Goal: Information Seeking & Learning: Learn about a topic

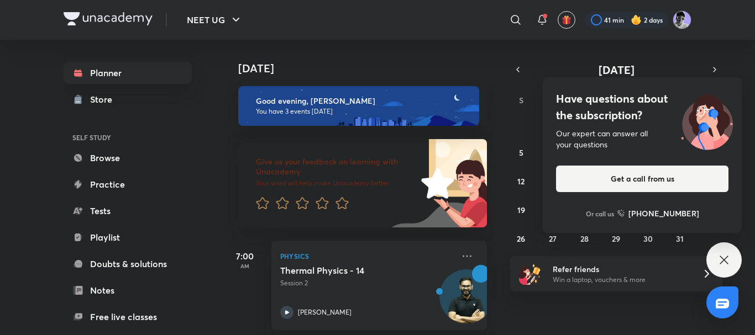
click at [719, 266] on icon at bounding box center [723, 260] width 13 height 13
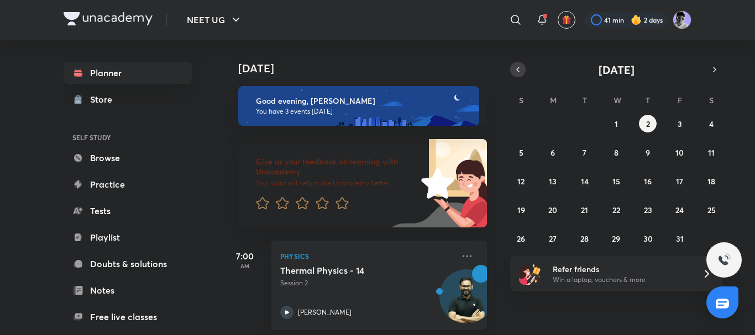
click at [514, 69] on icon "button" at bounding box center [517, 70] width 9 height 10
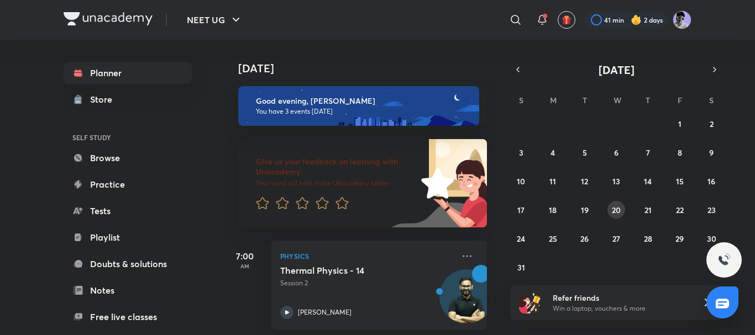
click at [617, 213] on abbr "20" at bounding box center [616, 210] width 9 height 11
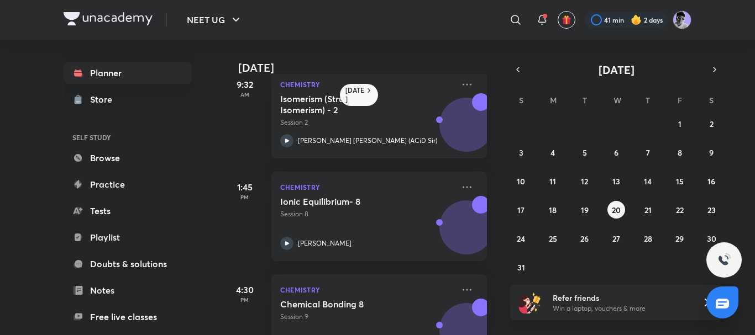
scroll to position [226, 0]
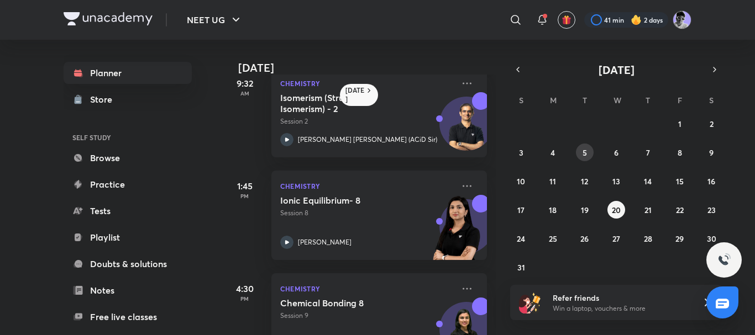
click at [586, 153] on abbr "5" at bounding box center [584, 153] width 4 height 11
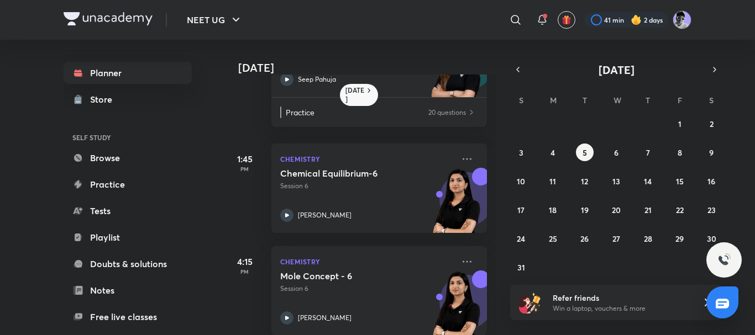
scroll to position [288, 0]
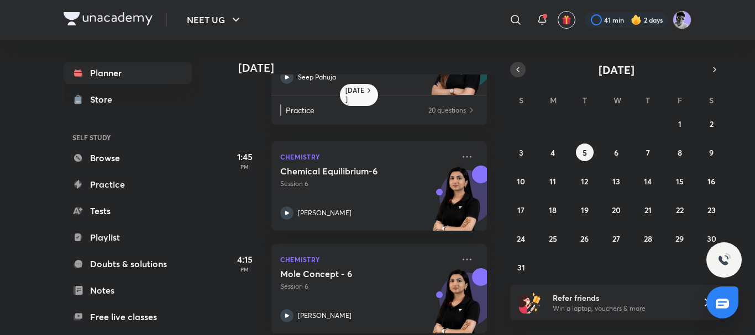
click at [513, 74] on button "button" at bounding box center [517, 69] width 15 height 15
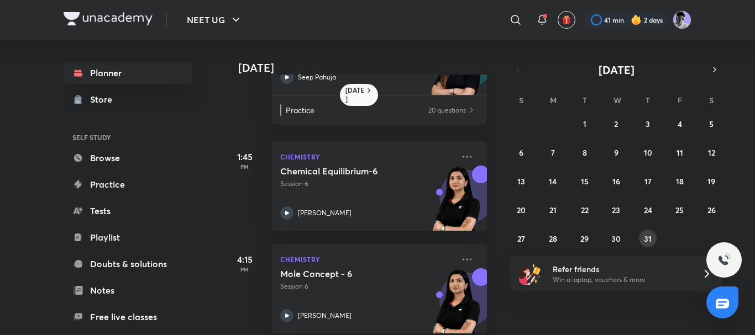
click at [646, 238] on abbr "31" at bounding box center [648, 239] width 8 height 11
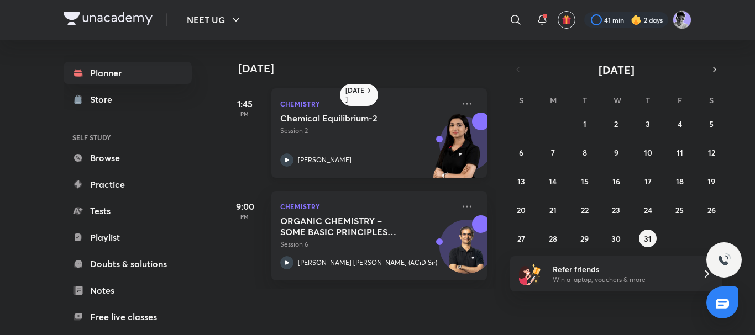
click at [285, 158] on icon at bounding box center [286, 160] width 13 height 13
click at [714, 70] on icon "button" at bounding box center [714, 70] width 9 height 10
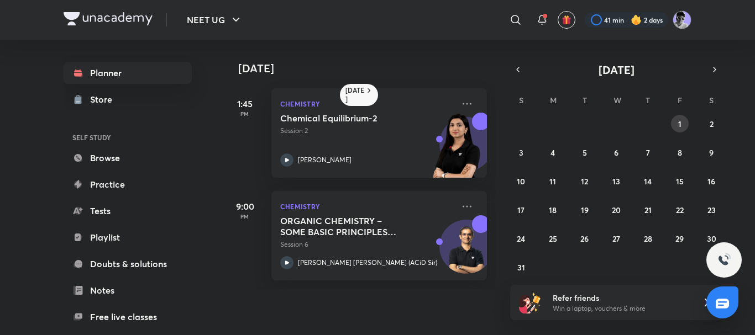
click at [675, 119] on button "1" at bounding box center [680, 124] width 18 height 18
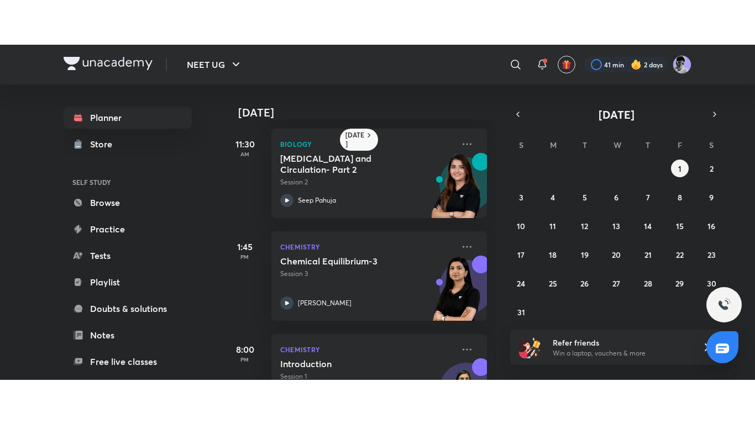
scroll to position [211, 0]
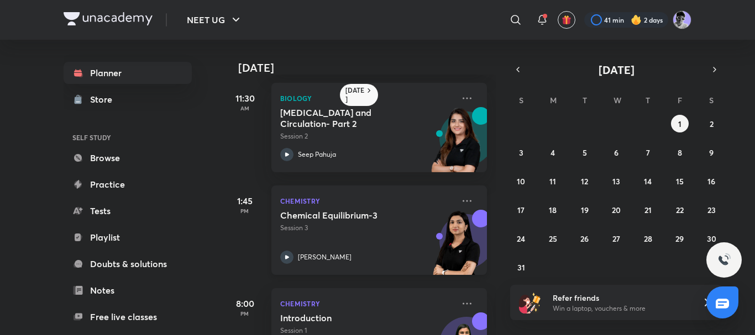
click at [285, 261] on icon at bounding box center [286, 257] width 13 height 13
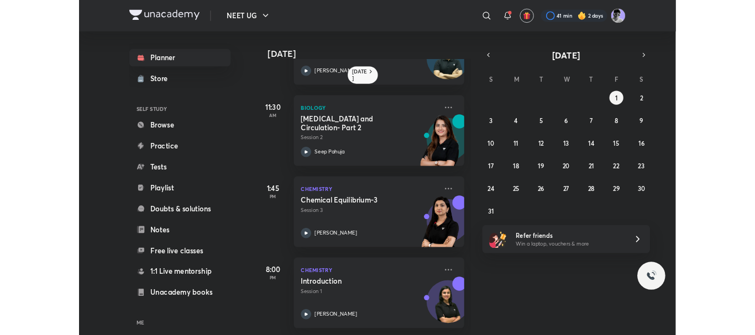
scroll to position [182, 0]
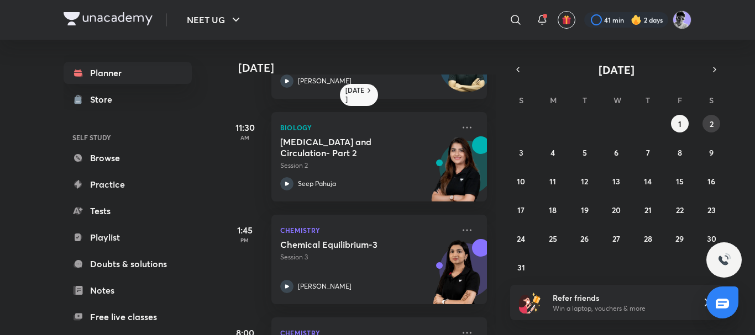
click at [710, 122] on abbr "2" at bounding box center [712, 124] width 4 height 11
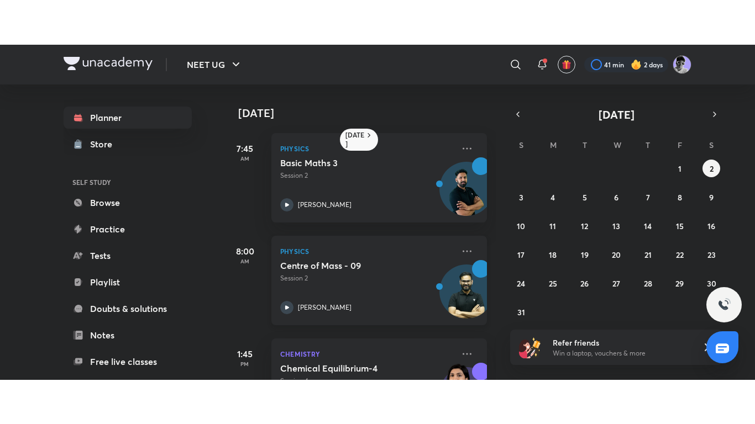
scroll to position [65, 0]
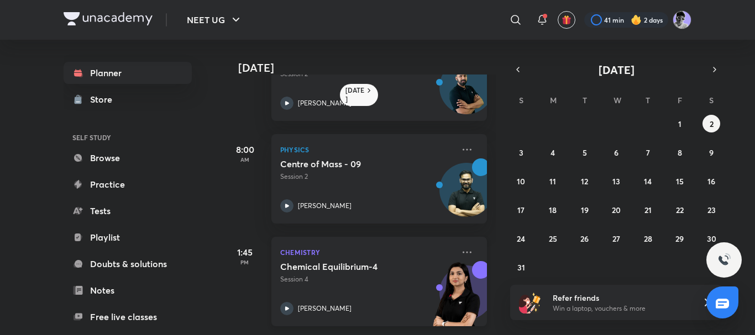
click at [286, 307] on icon at bounding box center [287, 309] width 4 height 4
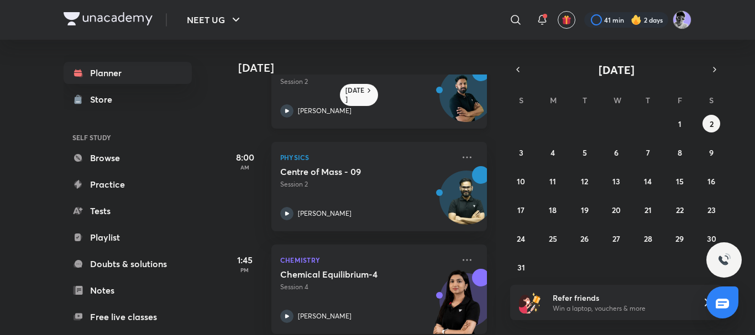
scroll to position [65, 0]
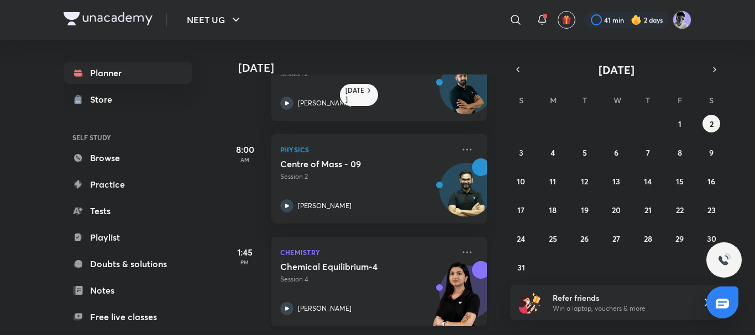
click at [286, 307] on icon at bounding box center [287, 309] width 4 height 4
click at [549, 153] on button "4" at bounding box center [553, 153] width 18 height 18
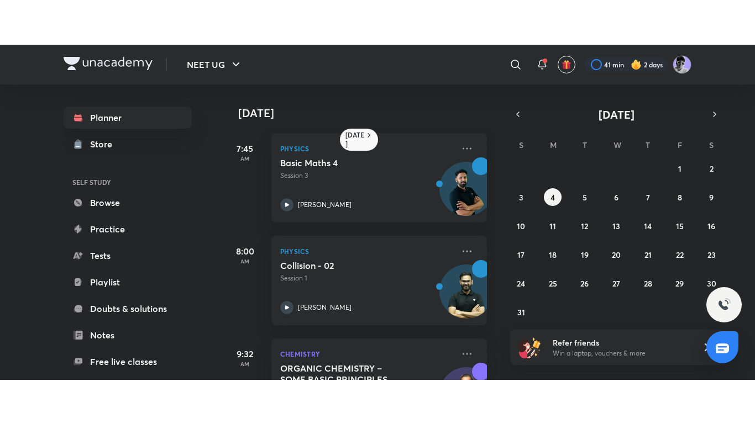
scroll to position [271, 0]
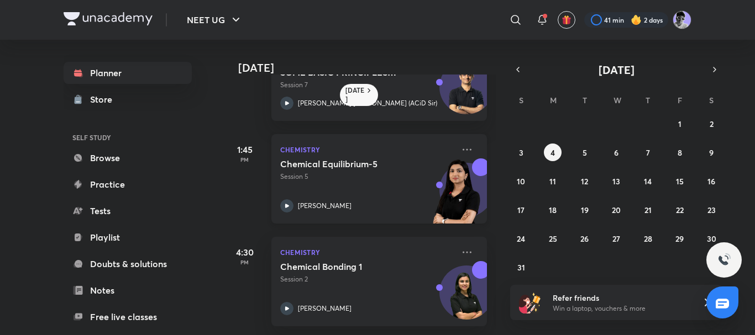
click at [284, 200] on icon at bounding box center [286, 206] width 13 height 13
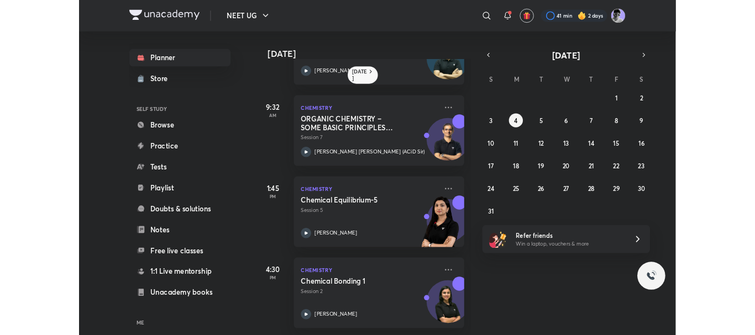
scroll to position [182, 0]
